Goal: Transaction & Acquisition: Subscribe to service/newsletter

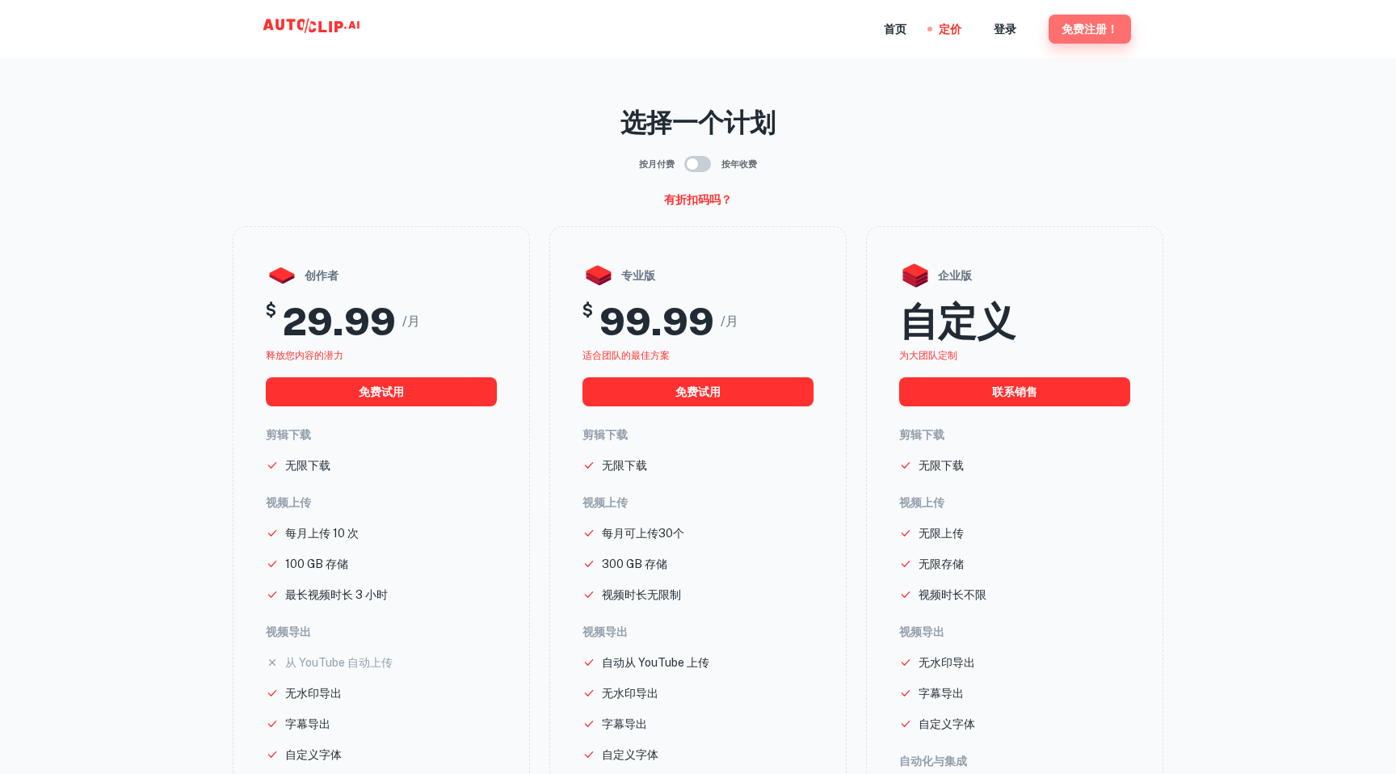
click at [1073, 23] on font "免费注册！" at bounding box center [1090, 29] width 57 height 13
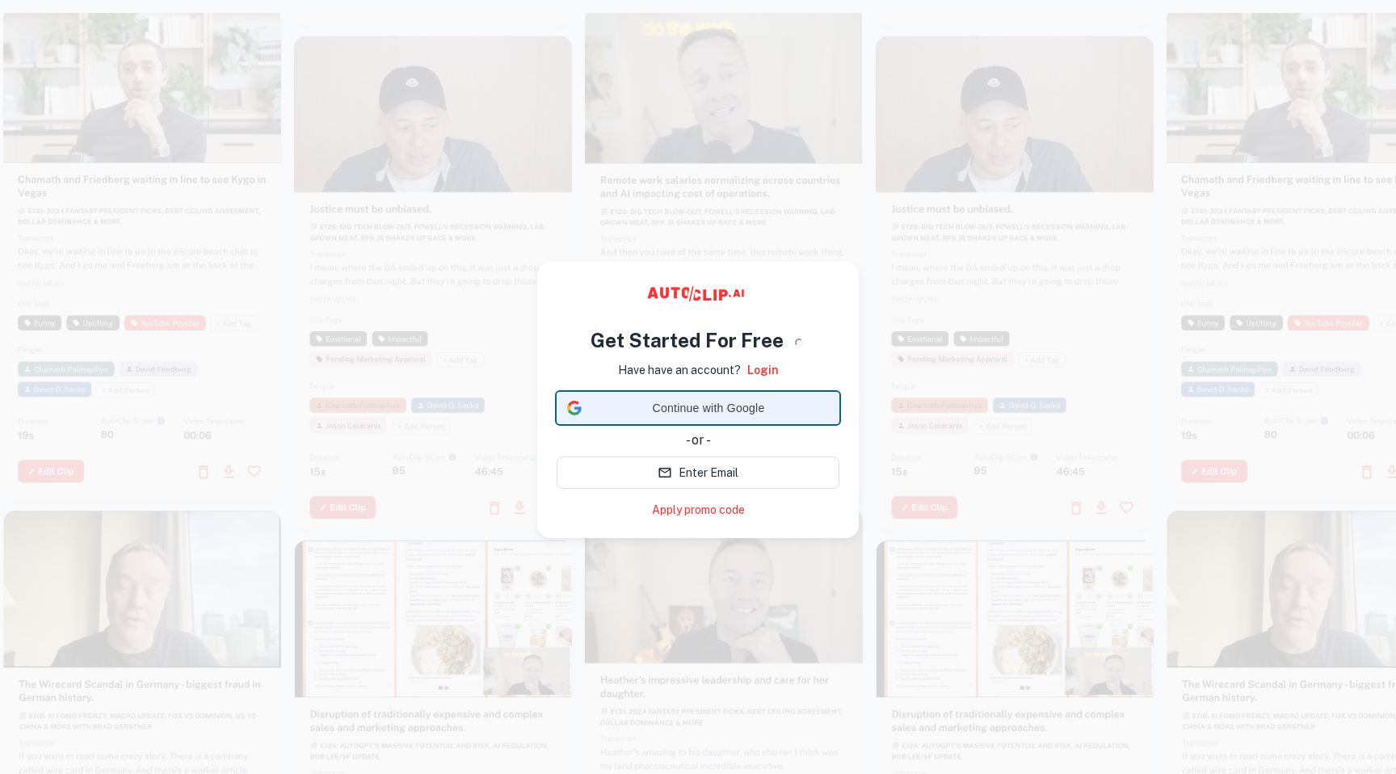
click at [713, 414] on span "Continue with Google" at bounding box center [708, 408] width 241 height 17
